Goal: Task Accomplishment & Management: Complete application form

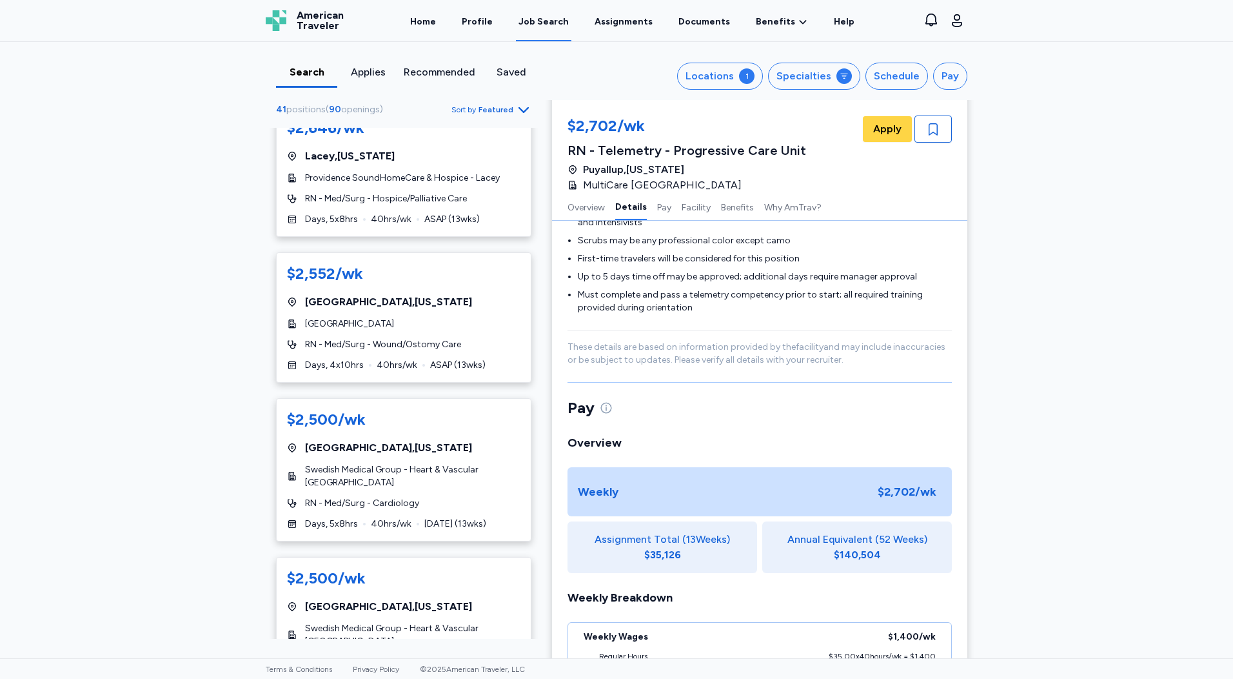
scroll to position [903, 0]
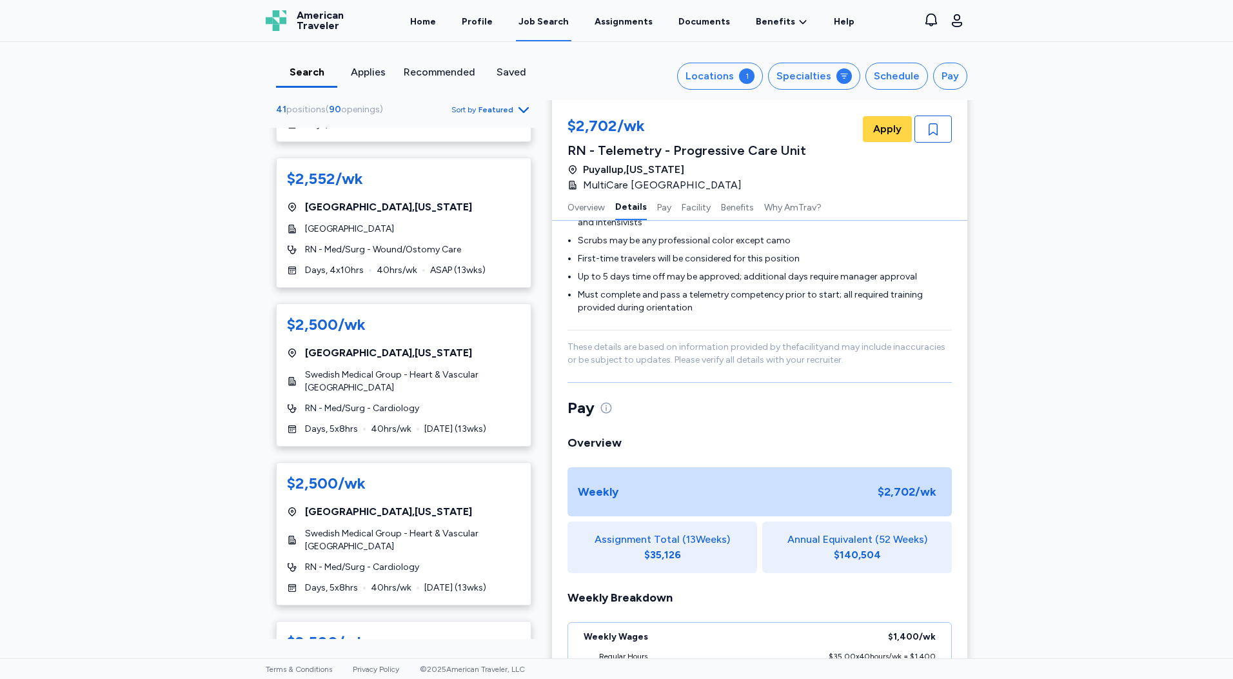
click at [373, 72] on div "Applies" at bounding box center [367, 71] width 51 height 15
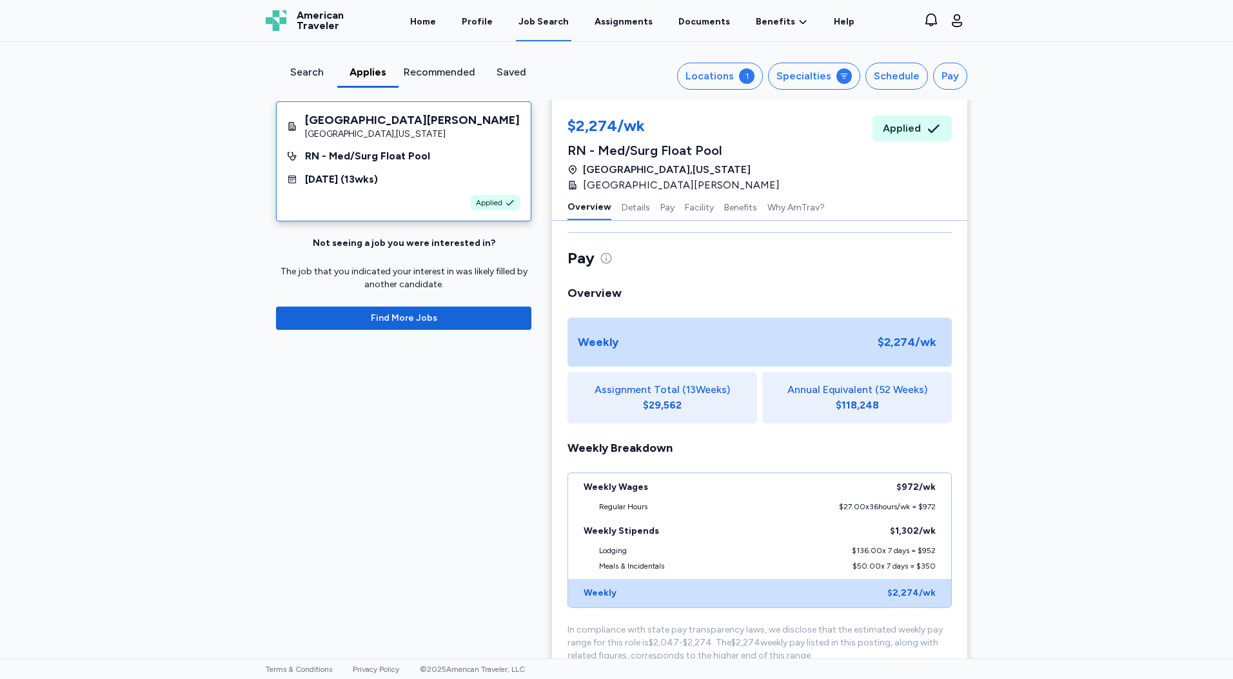
click at [377, 399] on div "[GEOGRAPHIC_DATA][PERSON_NAME] [GEOGRAPHIC_DATA] , [US_STATE] RN - Med/Surg Flo…" at bounding box center [616, 462] width 722 height 2335
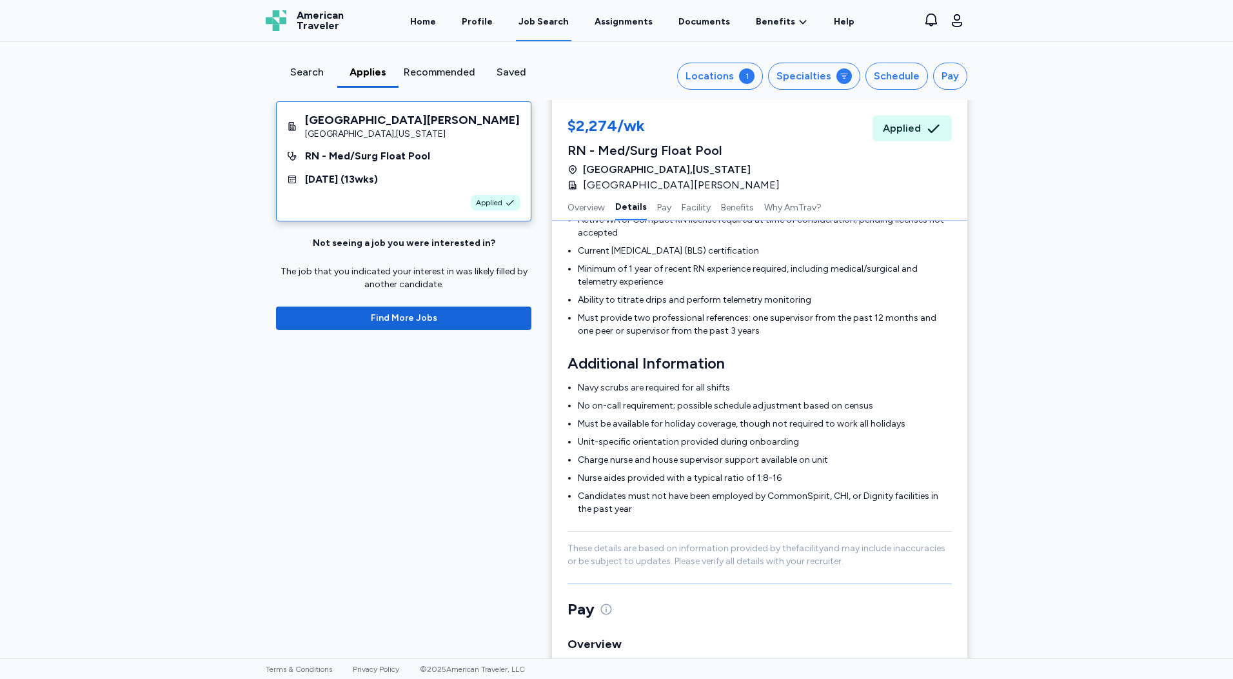
scroll to position [387, 0]
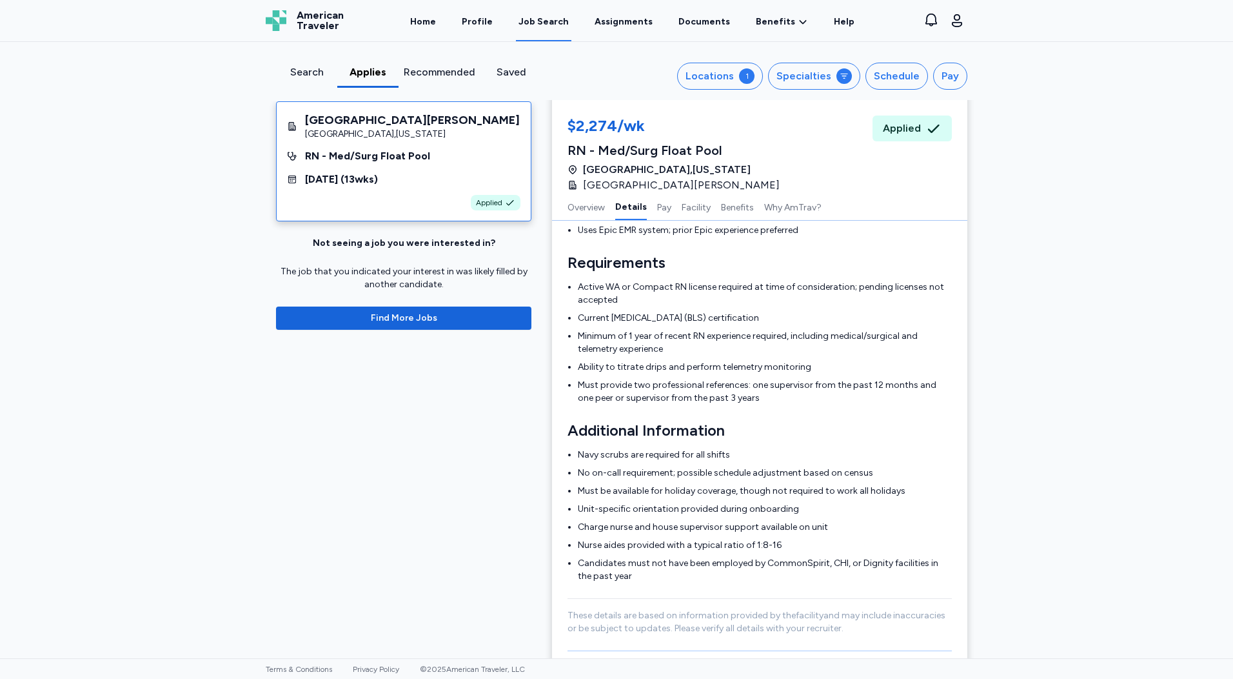
click at [413, 17] on div "Home Profile Job Search Assignments Documents Benefits Benefits Overview Referr…" at bounding box center [632, 20] width 546 height 41
click at [431, 17] on link "Home" at bounding box center [423, 21] width 31 height 40
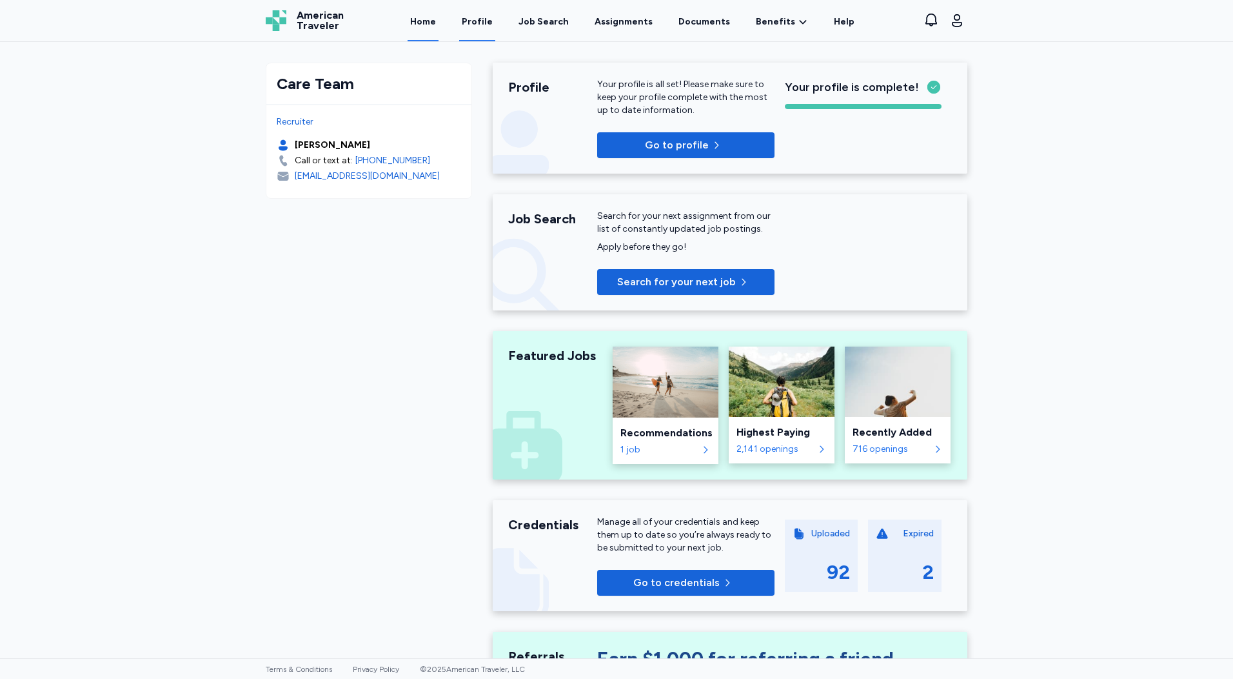
click at [481, 23] on link "Profile" at bounding box center [477, 21] width 36 height 40
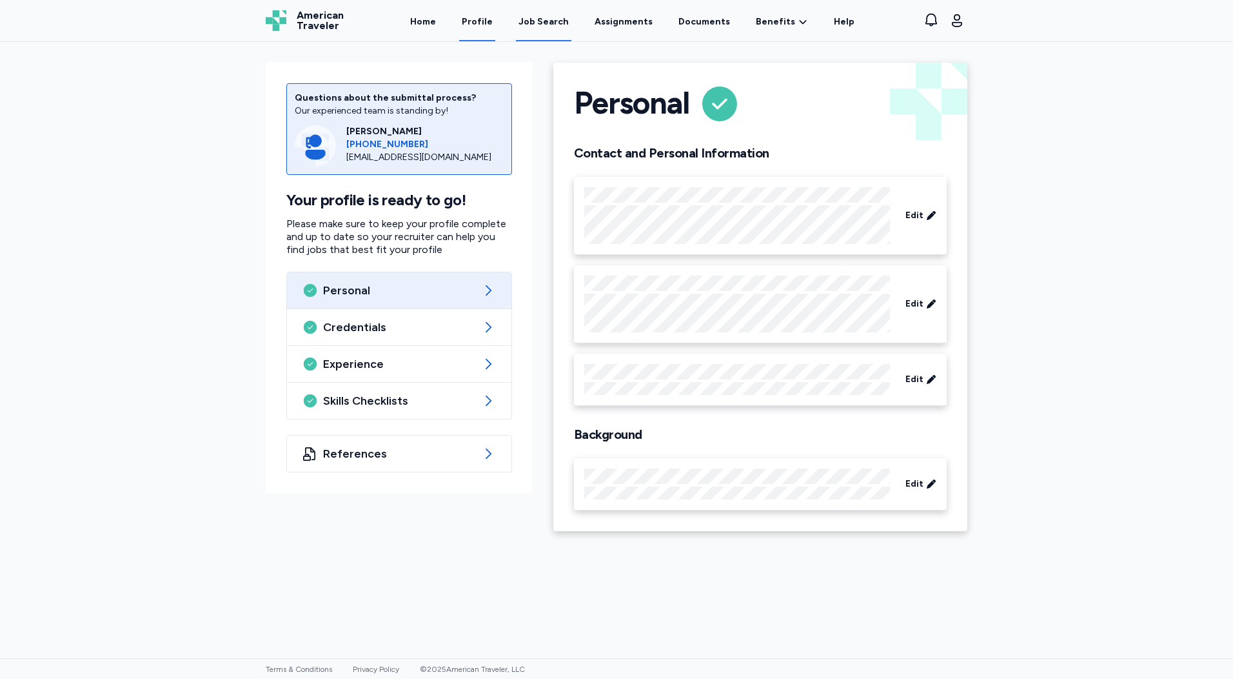
click at [555, 18] on div "Job Search" at bounding box center [544, 21] width 50 height 13
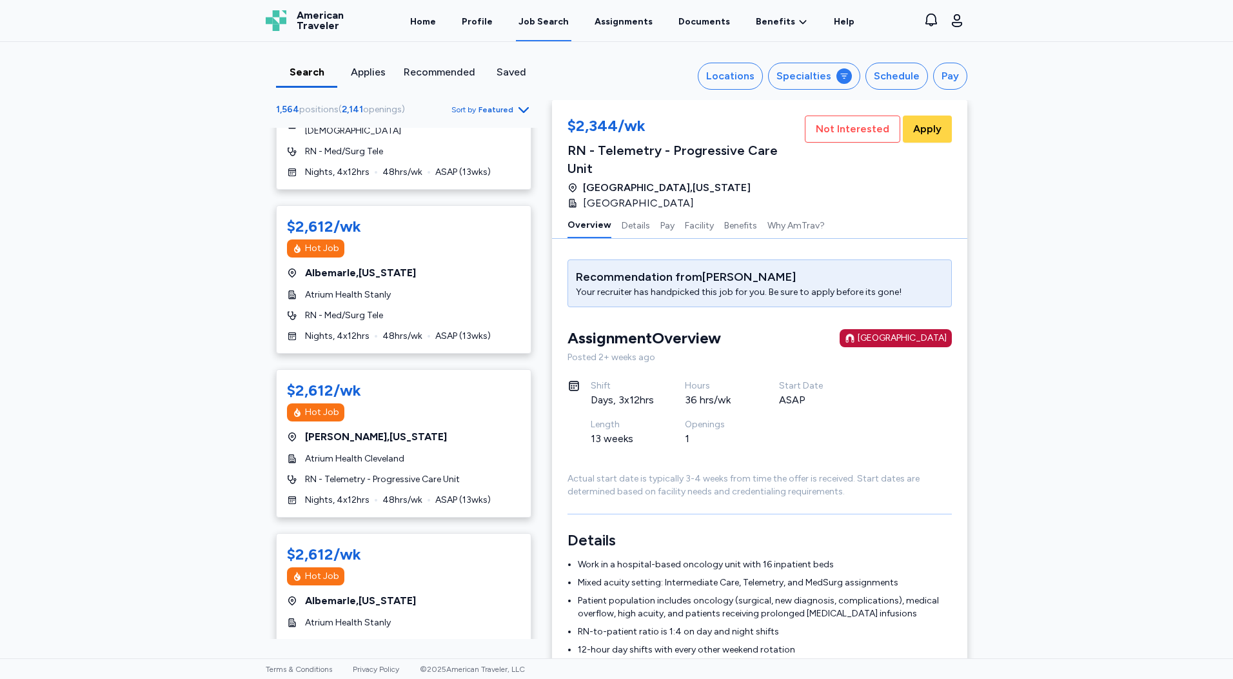
scroll to position [5289, 0]
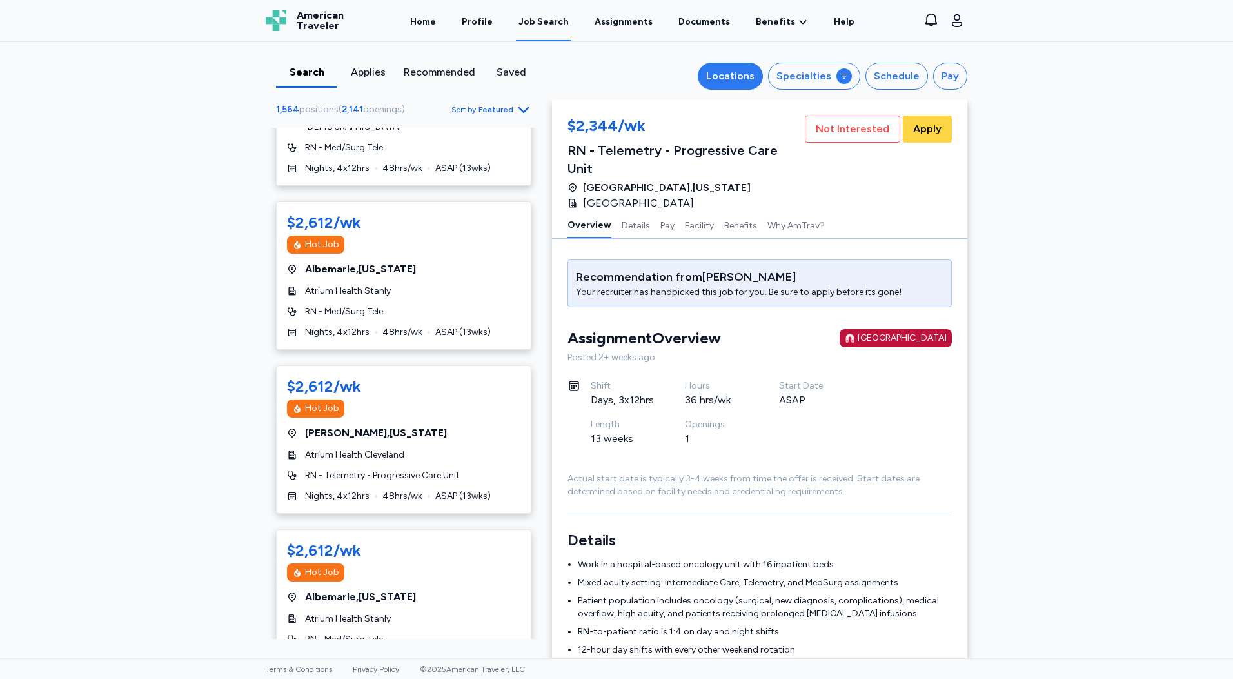
click at [717, 70] on div "Locations" at bounding box center [730, 75] width 48 height 15
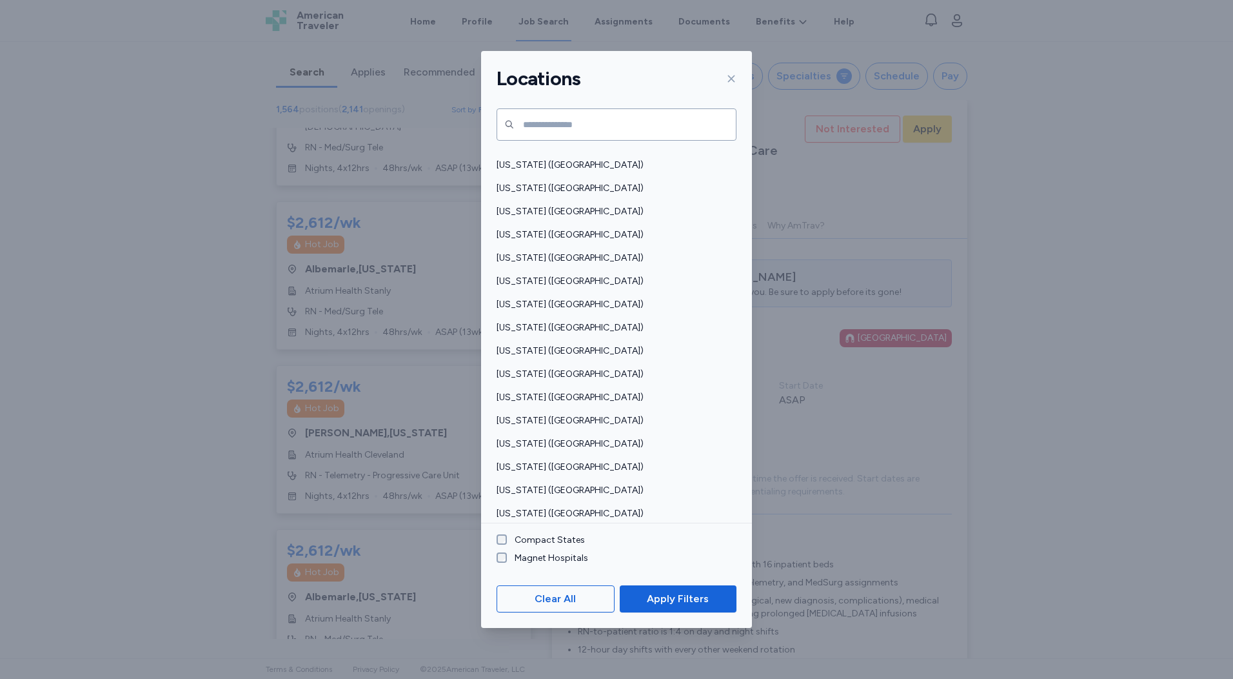
scroll to position [808, 0]
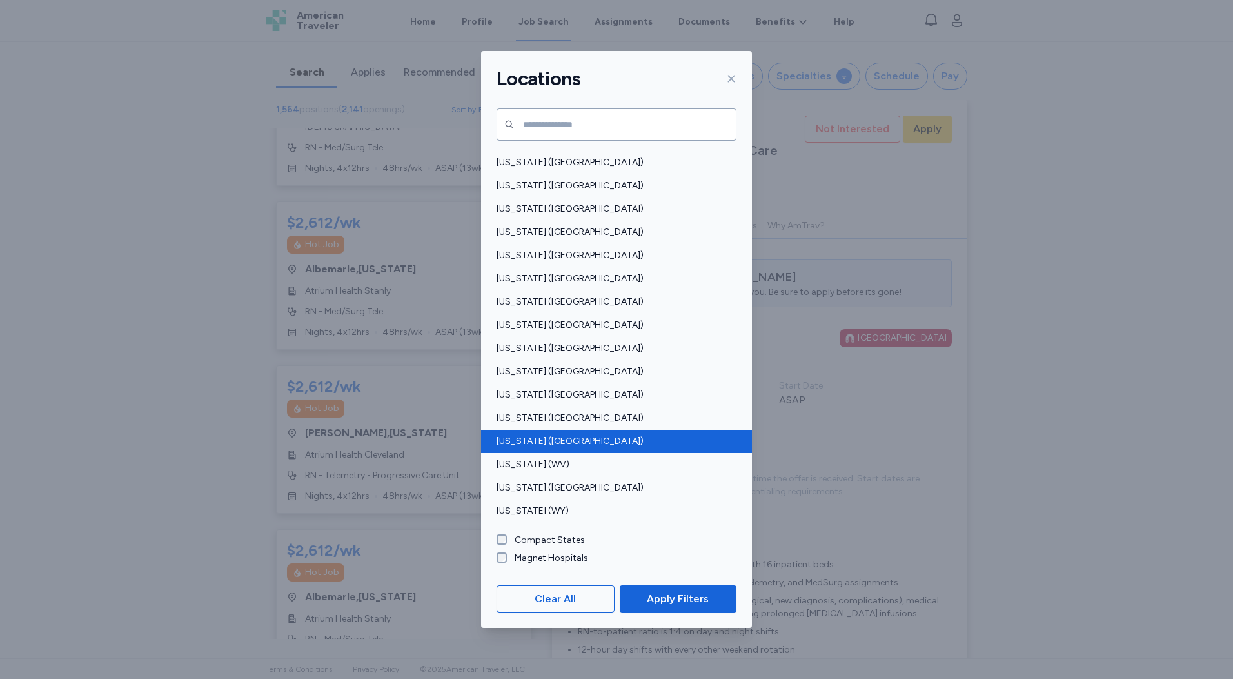
click at [546, 451] on div "[US_STATE] ([GEOGRAPHIC_DATA])" at bounding box center [616, 441] width 271 height 23
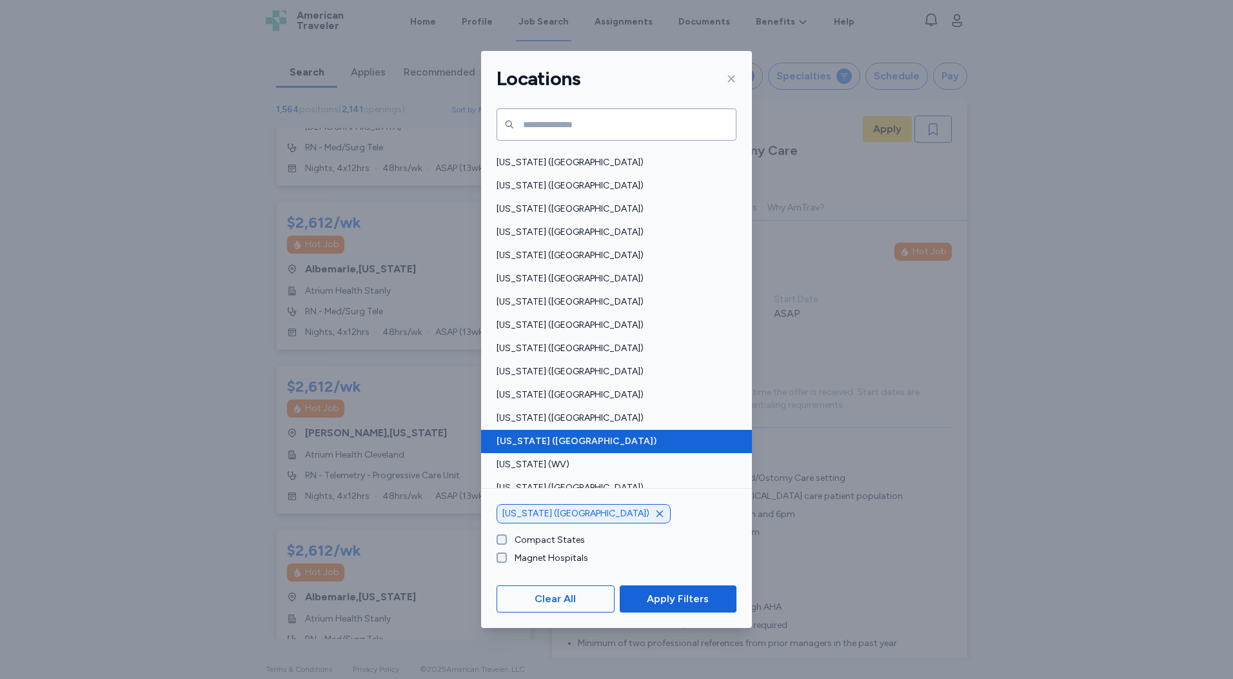
scroll to position [1, 0]
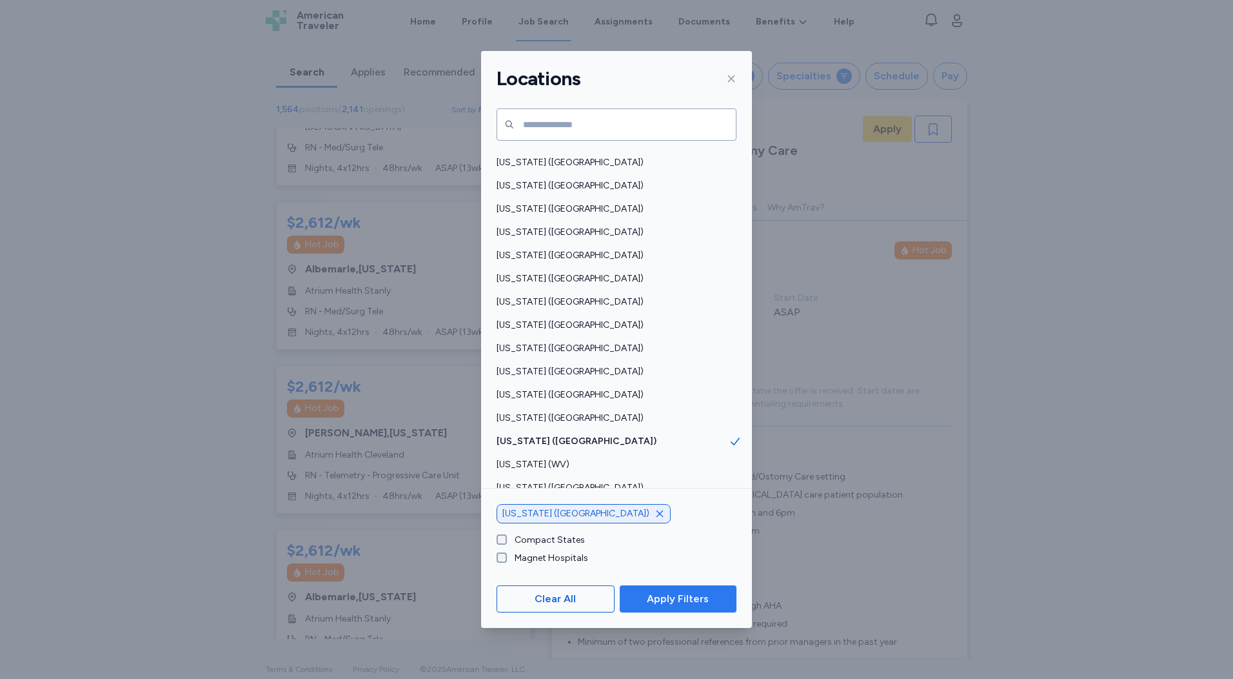
click at [675, 598] on span "Apply Filters" at bounding box center [678, 598] width 62 height 15
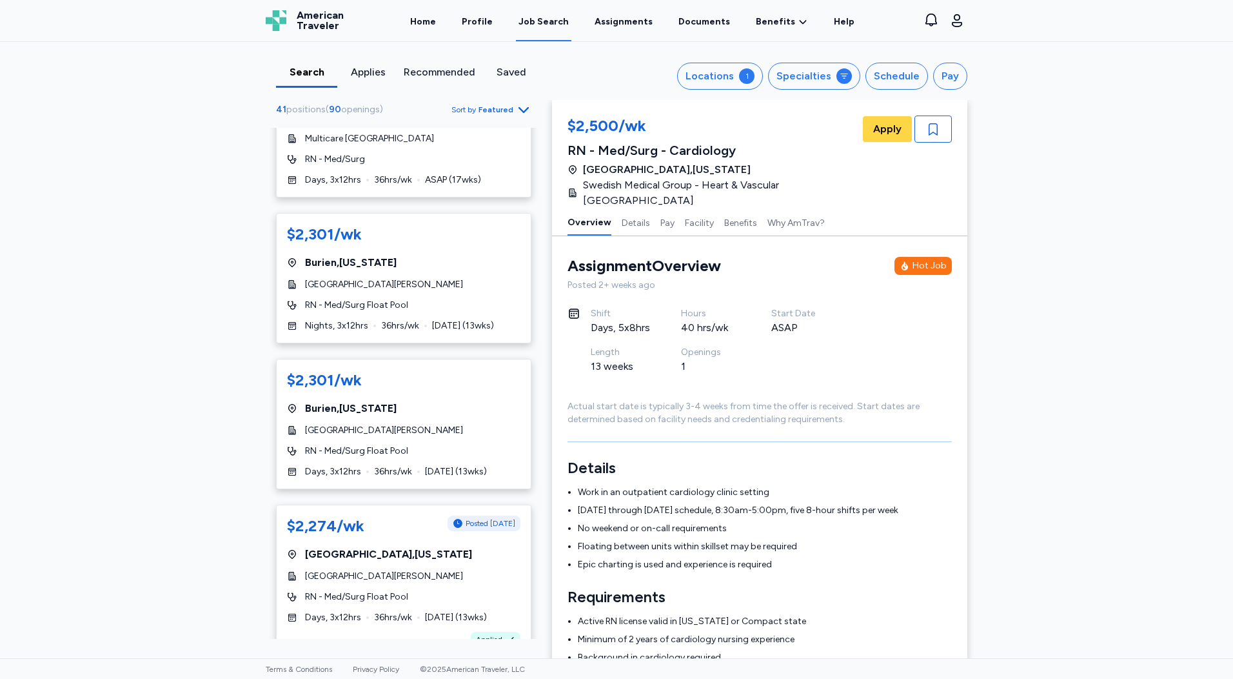
scroll to position [3488, 0]
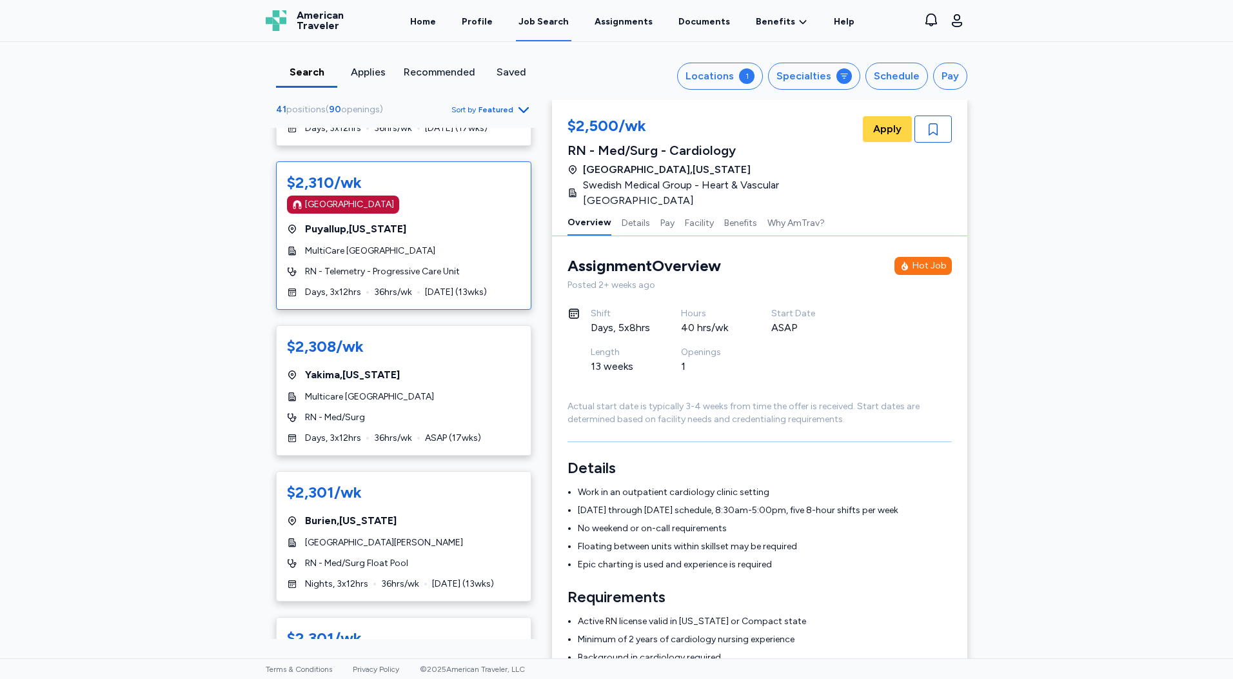
click at [431, 288] on div "$2,310/wk [GEOGRAPHIC_DATA] [GEOGRAPHIC_DATA] , [US_STATE] MultiCare Good Samar…" at bounding box center [403, 235] width 255 height 148
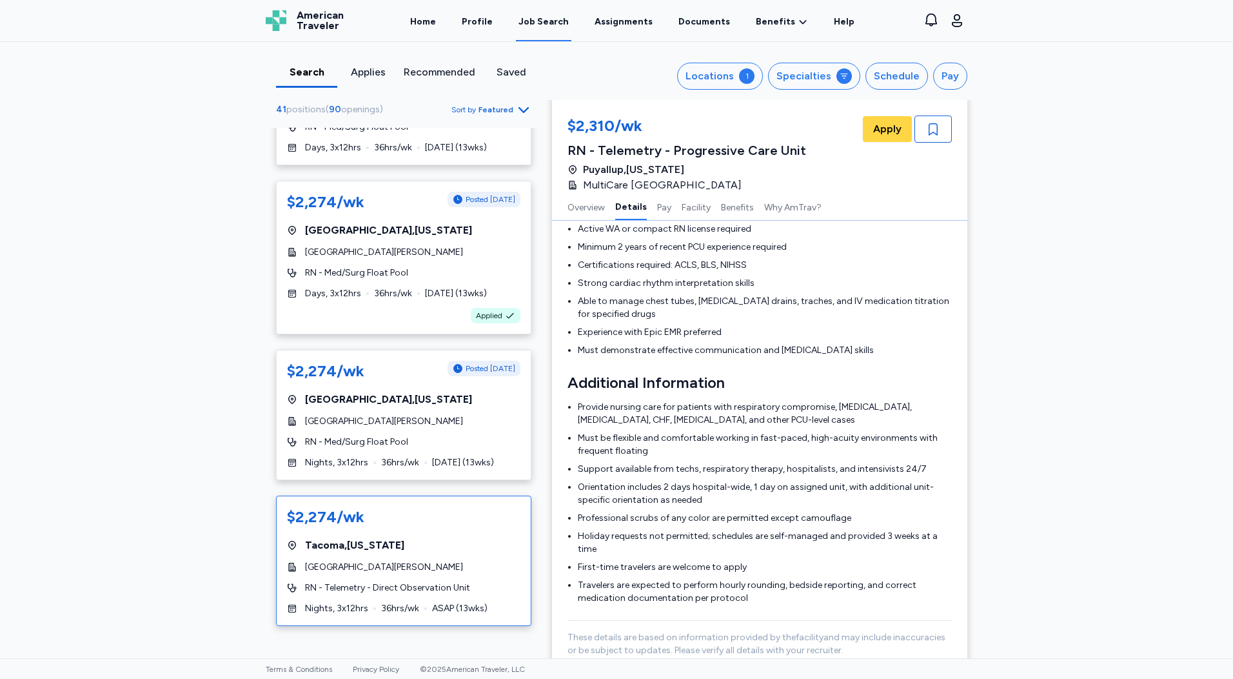
scroll to position [4068, 0]
